Goal: Transaction & Acquisition: Subscribe to service/newsletter

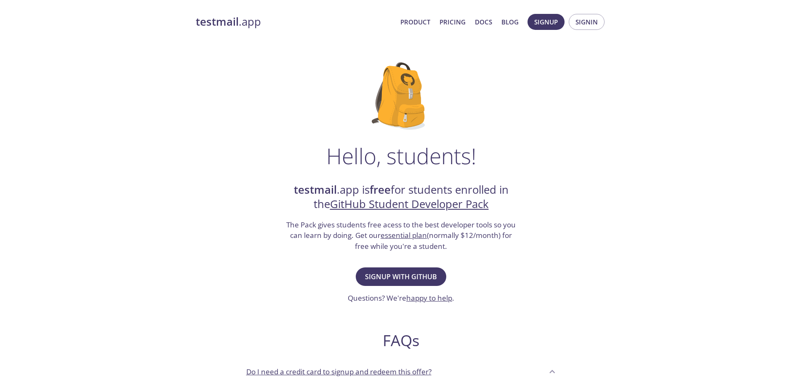
click at [525, 246] on div "Hello, students! testmail .app is free for students enrolled in the GitHub Stud…" at bounding box center [401, 306] width 411 height 514
click at [409, 281] on span "Signup with GitHub" at bounding box center [401, 277] width 72 height 12
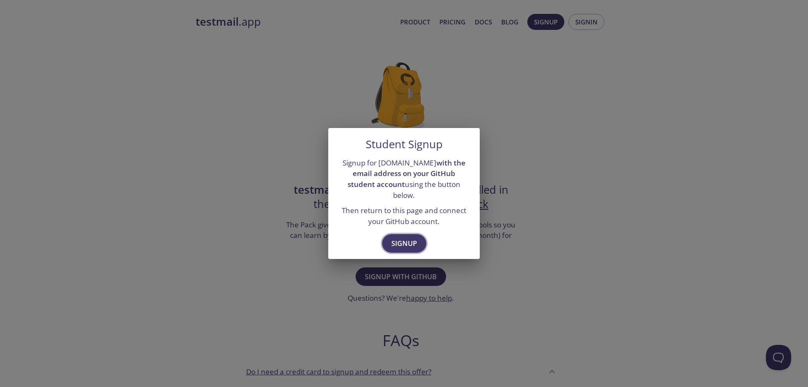
click at [413, 237] on span "Signup" at bounding box center [404, 243] width 26 height 12
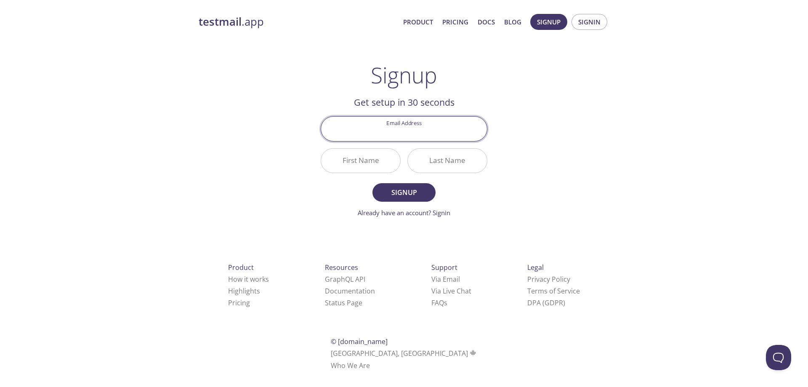
click at [541, 103] on div "testmail .app Product Pricing Docs Blog Signup Signin Signup Get setup in 30 se…" at bounding box center [404, 201] width 431 height 386
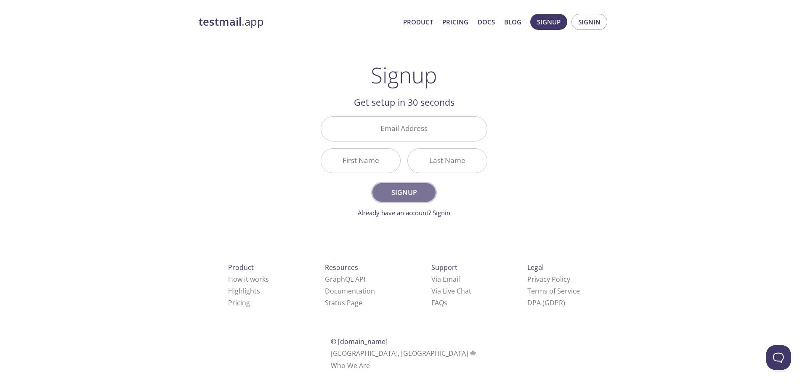
click at [407, 194] on span "Signup" at bounding box center [404, 192] width 45 height 12
click at [395, 214] on link "Already have an account? Signin" at bounding box center [404, 212] width 93 height 8
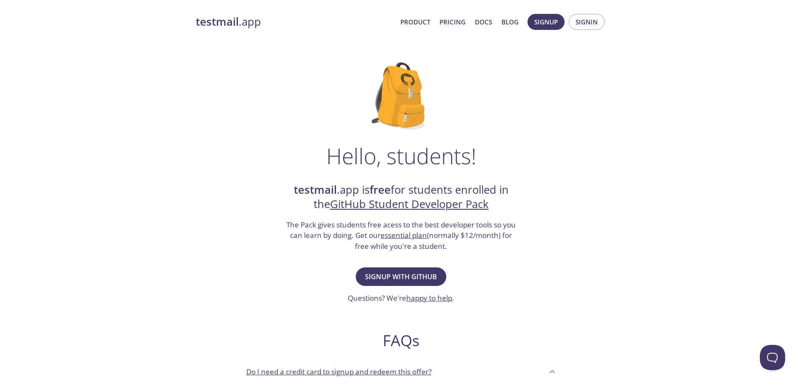
click at [422, 202] on link "GitHub Student Developer Pack" at bounding box center [409, 204] width 159 height 15
click at [377, 281] on span "Signup with GitHub" at bounding box center [401, 277] width 72 height 12
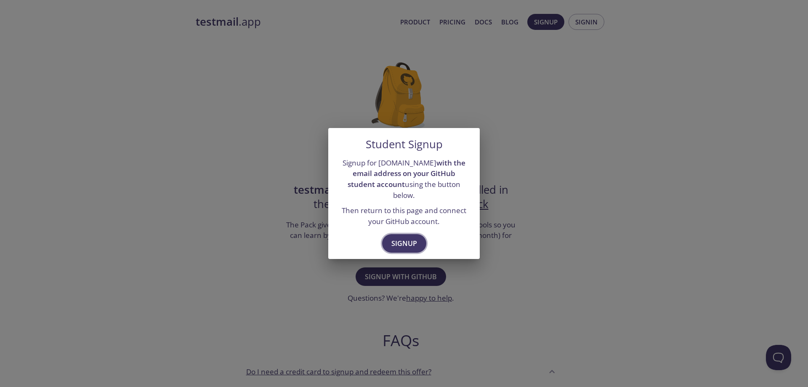
click at [396, 238] on span "Signup" at bounding box center [404, 243] width 26 height 12
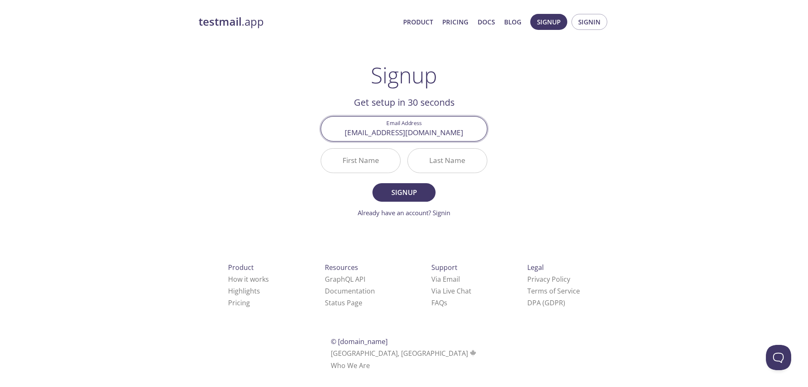
type input "[EMAIL_ADDRESS][DOMAIN_NAME]"
type input "[PERSON_NAME]"
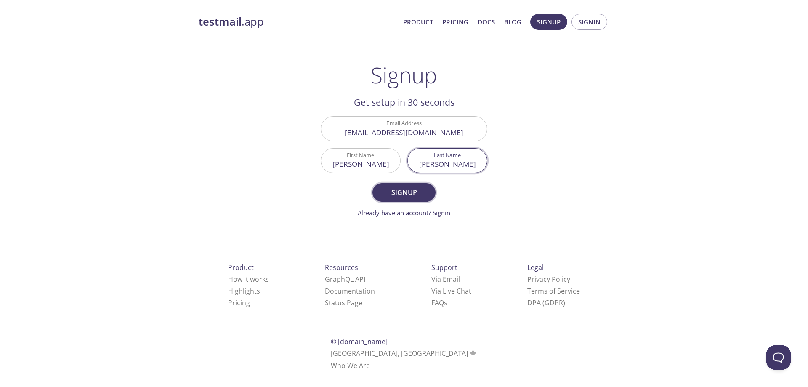
type input "[PERSON_NAME]"
click at [407, 187] on span "Signup" at bounding box center [404, 192] width 45 height 12
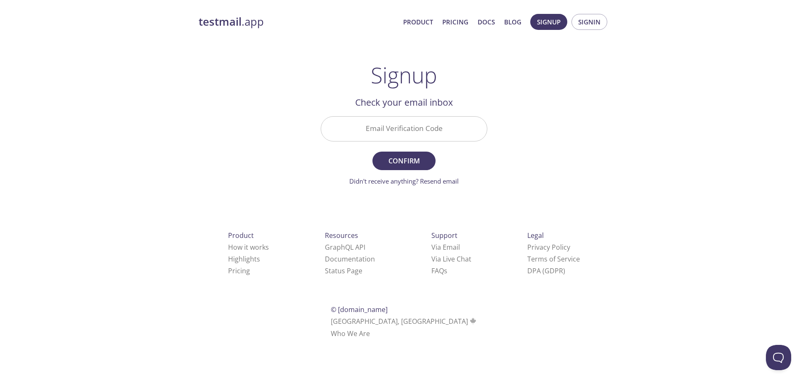
click at [379, 129] on input "Email Verification Code" at bounding box center [404, 129] width 166 height 24
paste input "4WVZ9LZ"
type input "4WVZ9LZ"
click at [406, 157] on span "Confirm" at bounding box center [404, 161] width 45 height 12
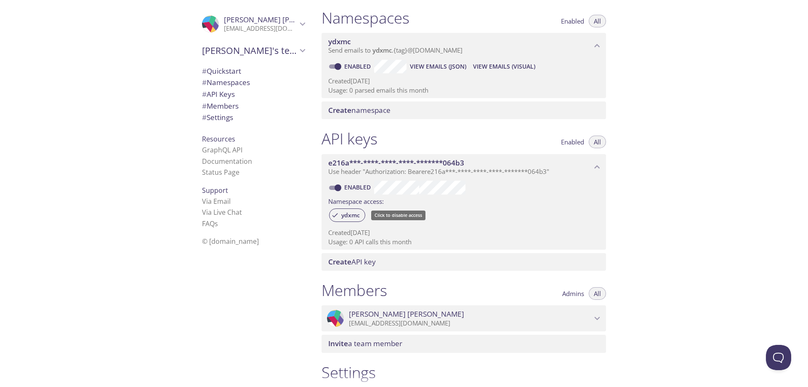
scroll to position [197, 0]
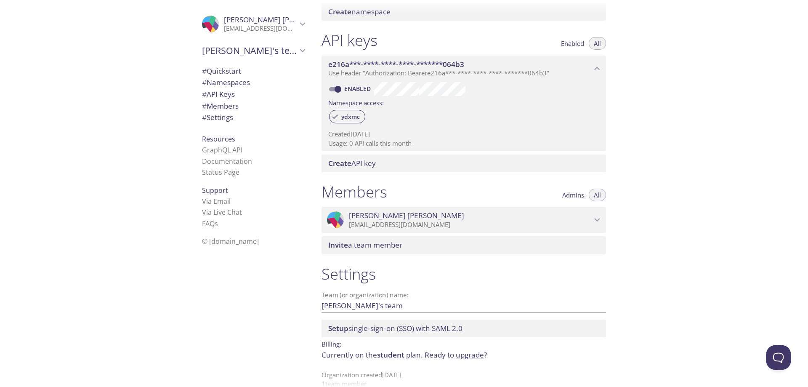
click at [353, 10] on div at bounding box center [404, 6] width 808 height 13
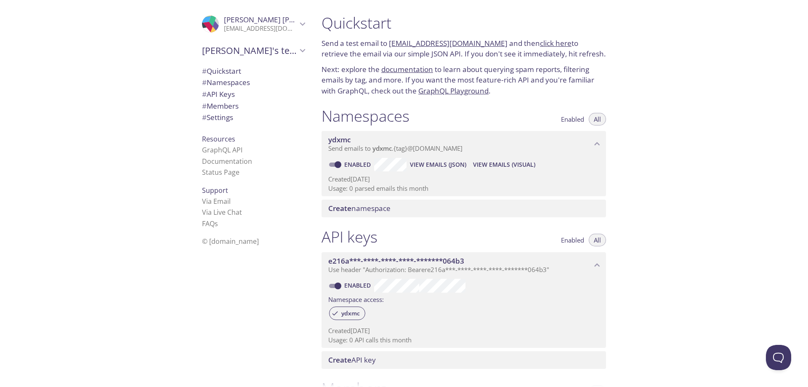
click at [270, 52] on span "Tauqeer's team" at bounding box center [249, 51] width 95 height 12
click at [211, 173] on link "Status Page" at bounding box center [220, 172] width 37 height 9
click at [285, 25] on p "[EMAIL_ADDRESS][DOMAIN_NAME]" at bounding box center [260, 28] width 73 height 8
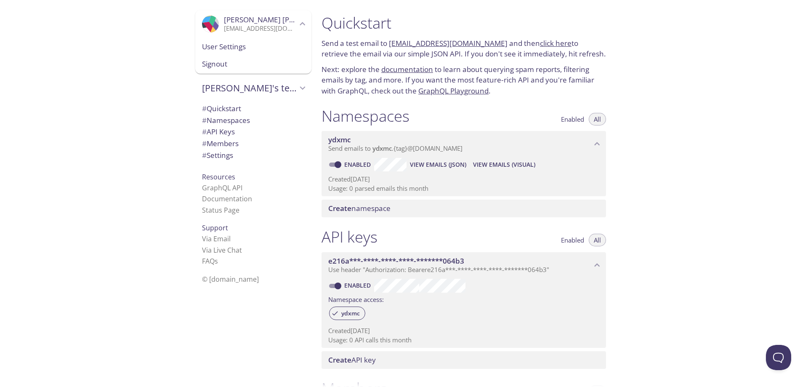
click at [230, 55] on div "User Settings" at bounding box center [253, 47] width 116 height 18
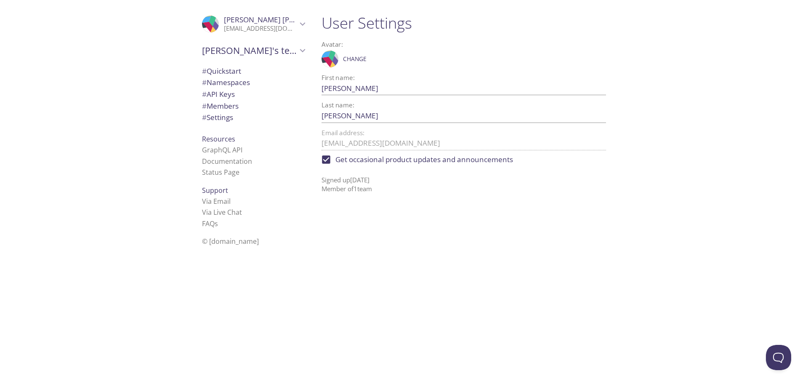
click at [242, 69] on span "# Quickstart" at bounding box center [253, 71] width 103 height 11
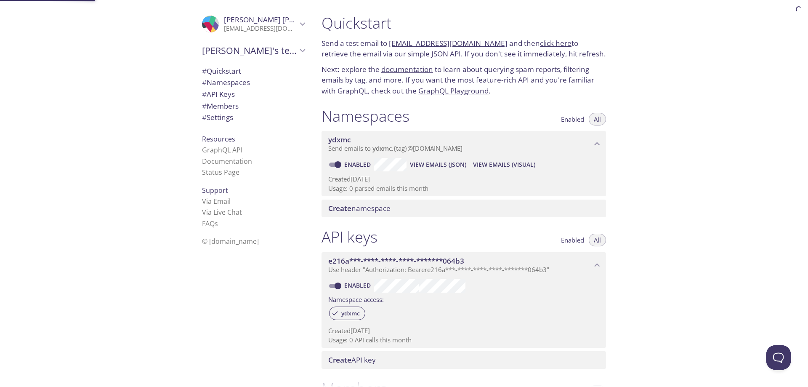
scroll to position [13, 0]
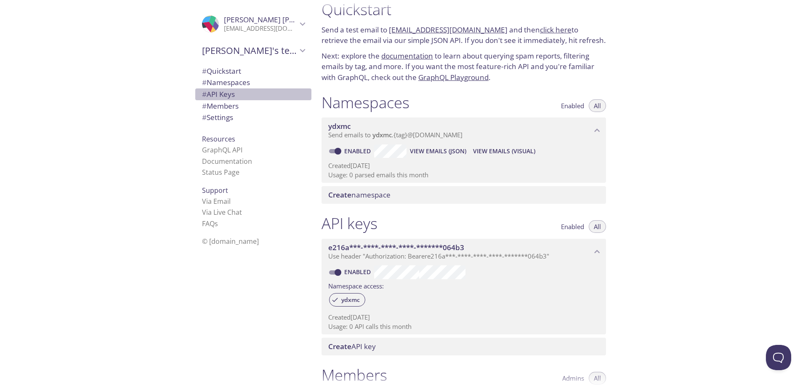
click at [233, 97] on span "# API Keys" at bounding box center [253, 94] width 103 height 11
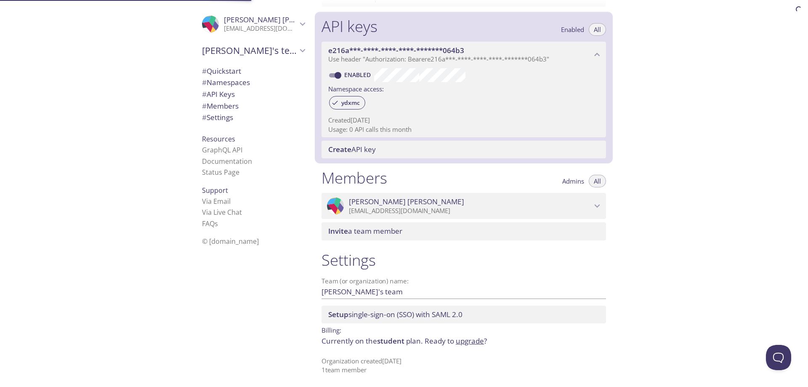
scroll to position [212, 0]
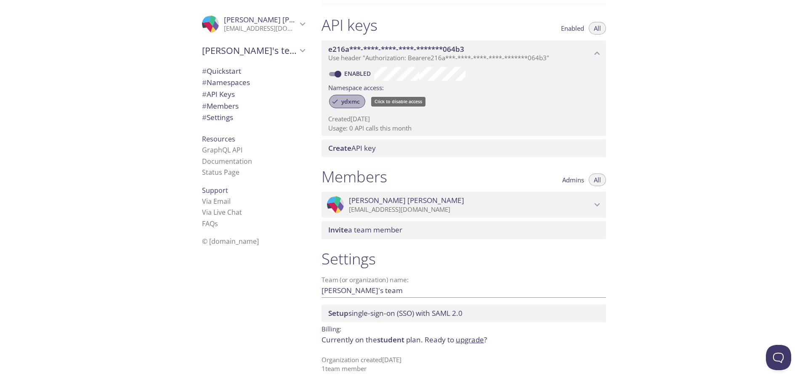
click at [347, 99] on span "ydxmc" at bounding box center [350, 102] width 29 height 8
click at [346, 99] on span "ydxmc" at bounding box center [350, 102] width 29 height 8
click at [220, 76] on span "# Quickstart" at bounding box center [253, 71] width 103 height 11
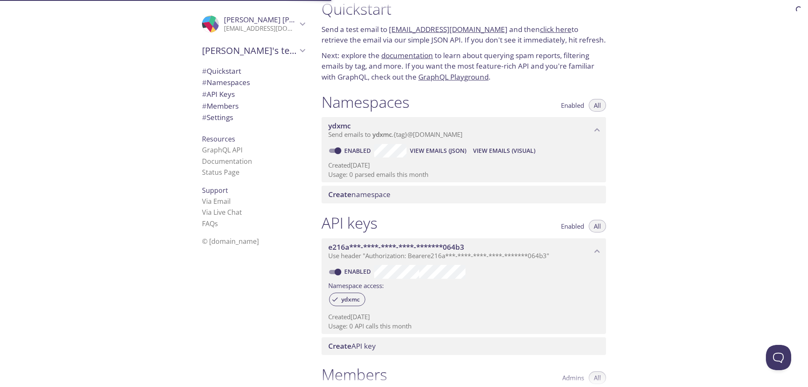
scroll to position [13, 0]
click at [375, 191] on span "Create namespace" at bounding box center [359, 195] width 62 height 10
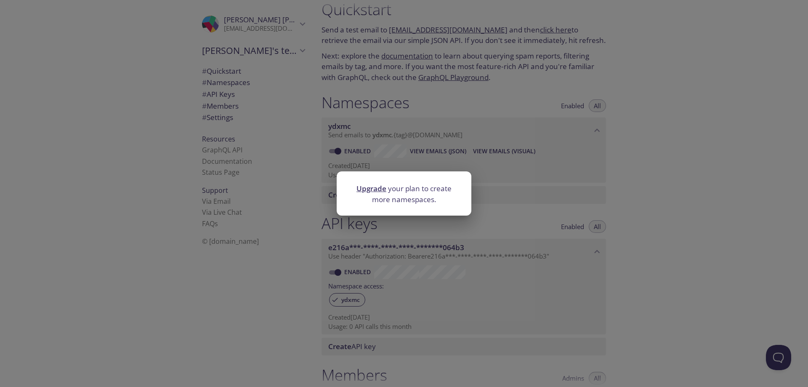
click at [527, 211] on div "Upgrade your plan to create more namespaces." at bounding box center [404, 193] width 808 height 387
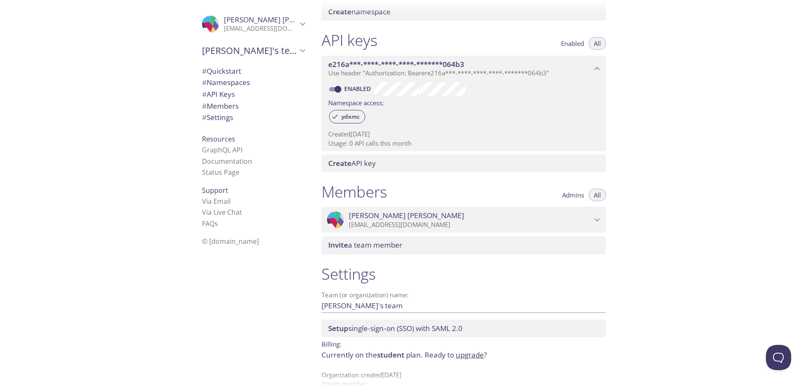
scroll to position [212, 0]
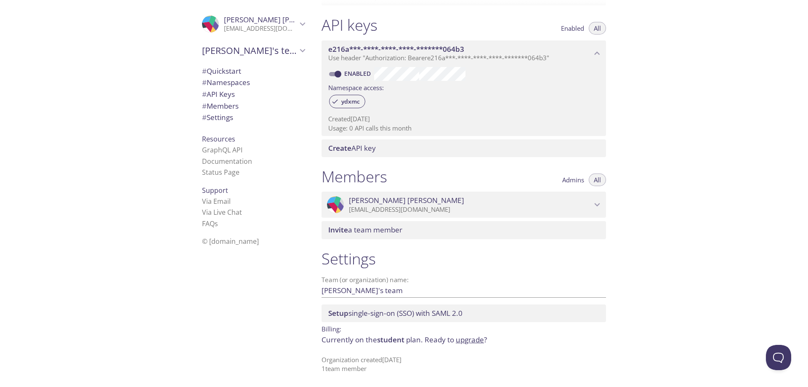
click at [232, 80] on span "# Namespaces" at bounding box center [226, 82] width 48 height 10
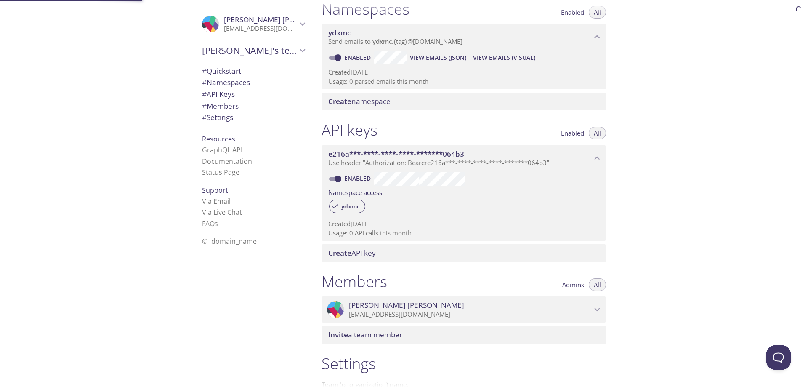
scroll to position [106, 0]
click at [227, 92] on span "# API Keys" at bounding box center [218, 94] width 33 height 10
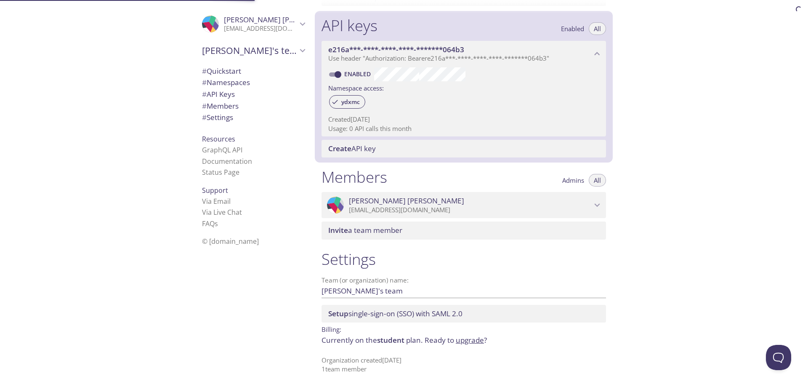
scroll to position [212, 0]
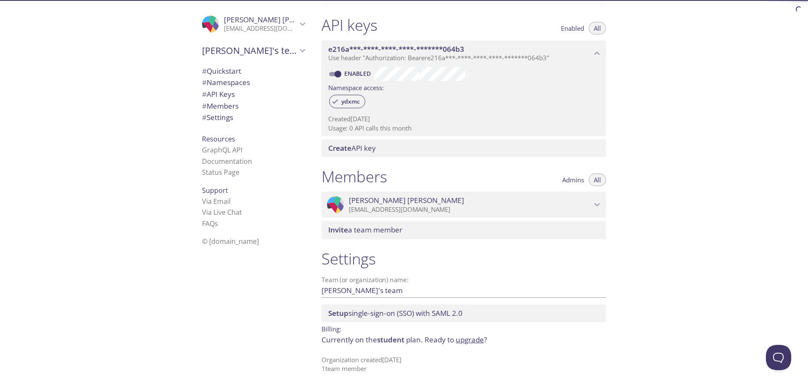
click at [228, 104] on span "# Members" at bounding box center [220, 106] width 37 height 10
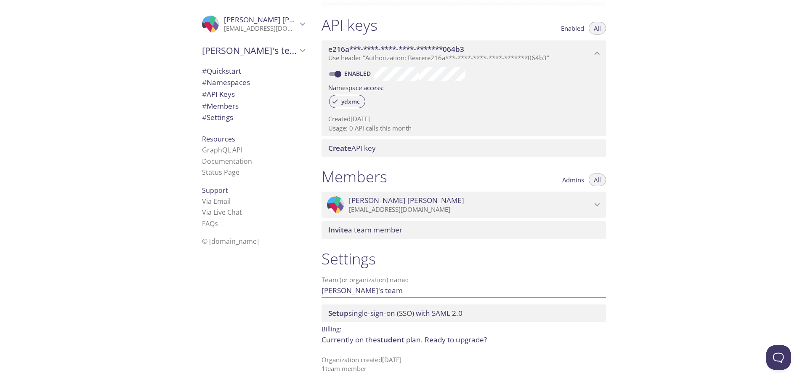
click at [229, 117] on span "# Settings" at bounding box center [217, 117] width 31 height 10
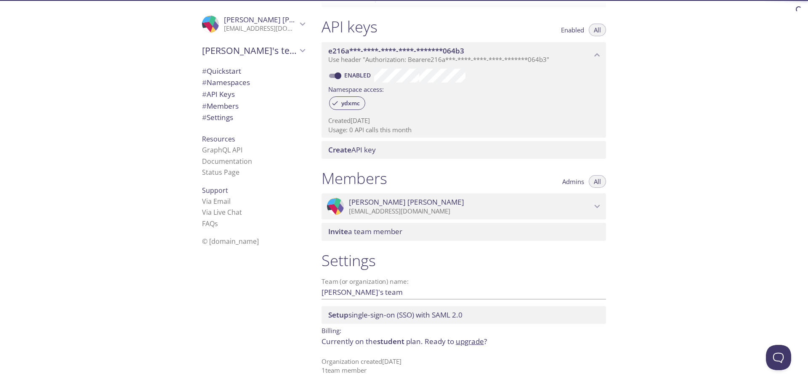
click at [229, 117] on span "# Settings" at bounding box center [217, 117] width 31 height 10
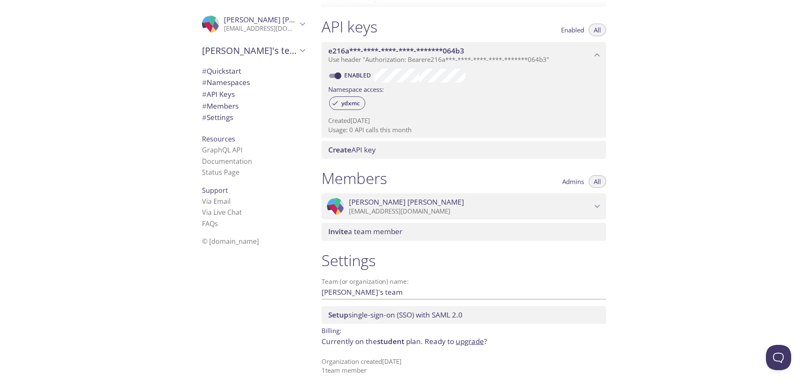
scroll to position [212, 0]
click at [362, 314] on span "Setup single-sign-on (SSO) with SAML 2.0" at bounding box center [395, 313] width 134 height 10
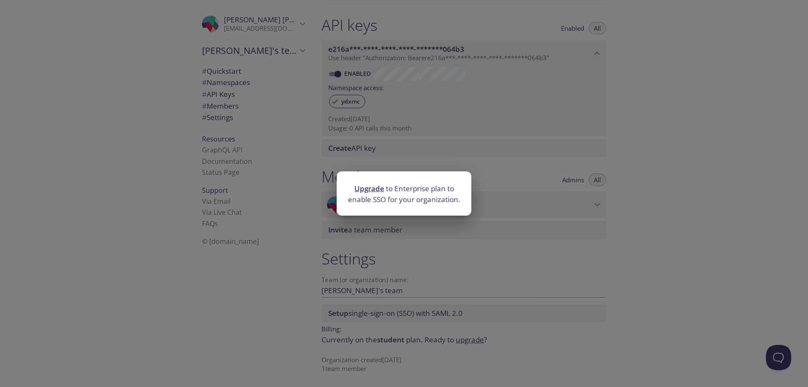
click at [310, 299] on div "Upgrade to Enterprise plan to enable SSO for your organization." at bounding box center [404, 193] width 808 height 387
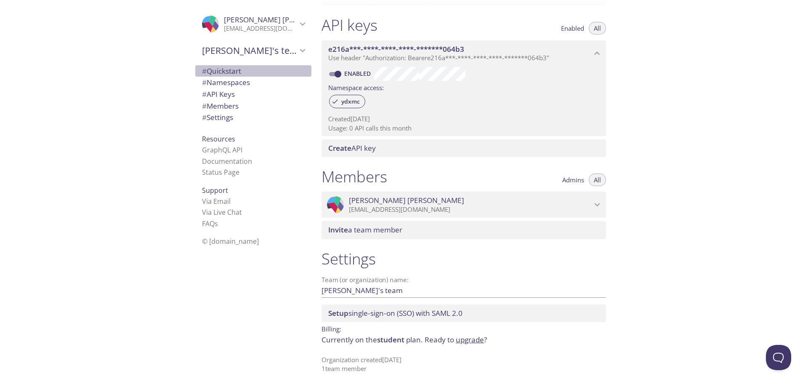
click at [229, 70] on span "# Quickstart" at bounding box center [221, 71] width 39 height 10
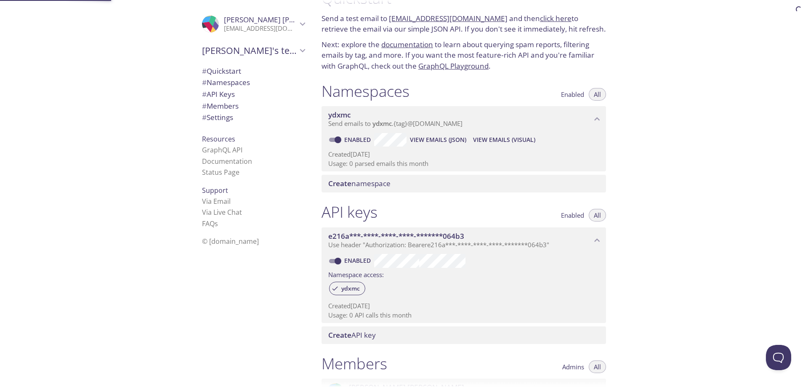
scroll to position [13, 0]
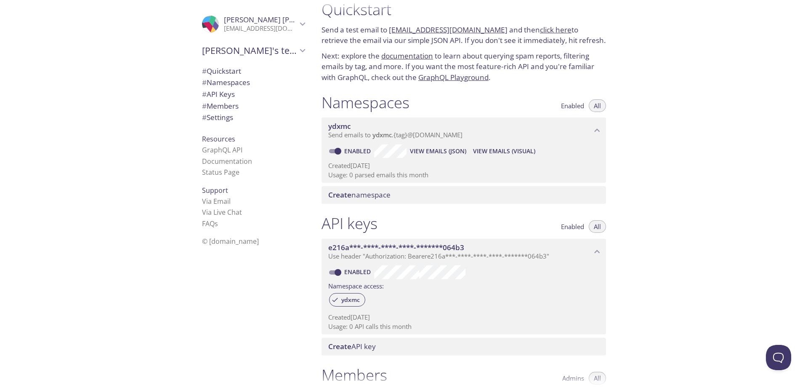
click at [545, 27] on link "click here" at bounding box center [556, 30] width 32 height 10
click at [206, 221] on link "FAQ s" at bounding box center [210, 223] width 16 height 9
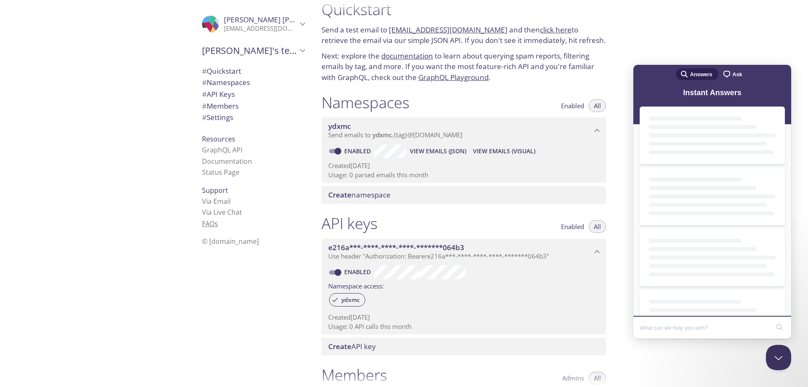
scroll to position [0, 0]
click at [697, 28] on div "Quickstart Send a test email to ydxmc.test@inbox.testmail.app and then click he…" at bounding box center [561, 193] width 493 height 387
